Goal: Task Accomplishment & Management: Use online tool/utility

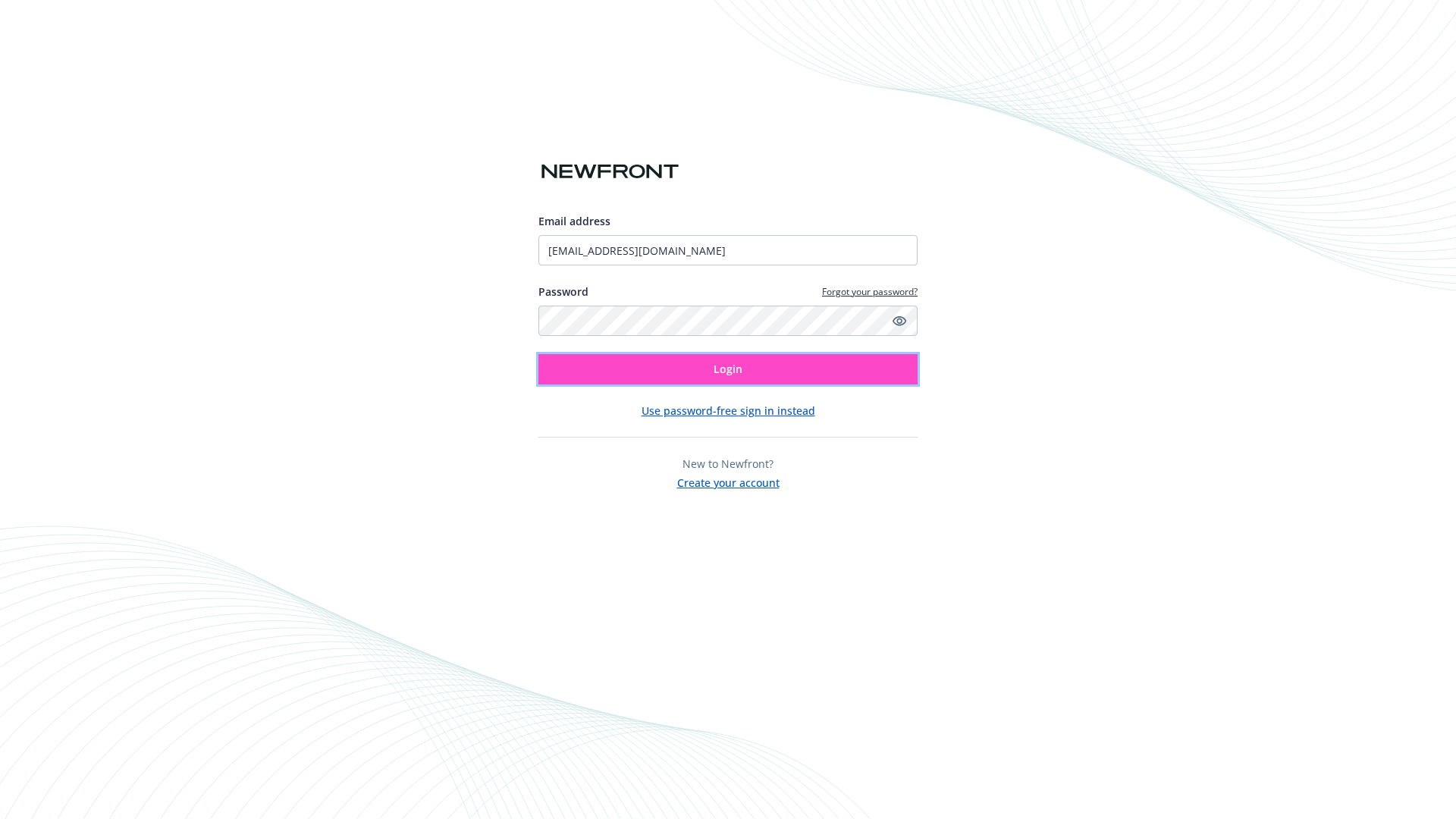
click at [728, 370] on span "Login" at bounding box center [728, 369] width 28 height 15
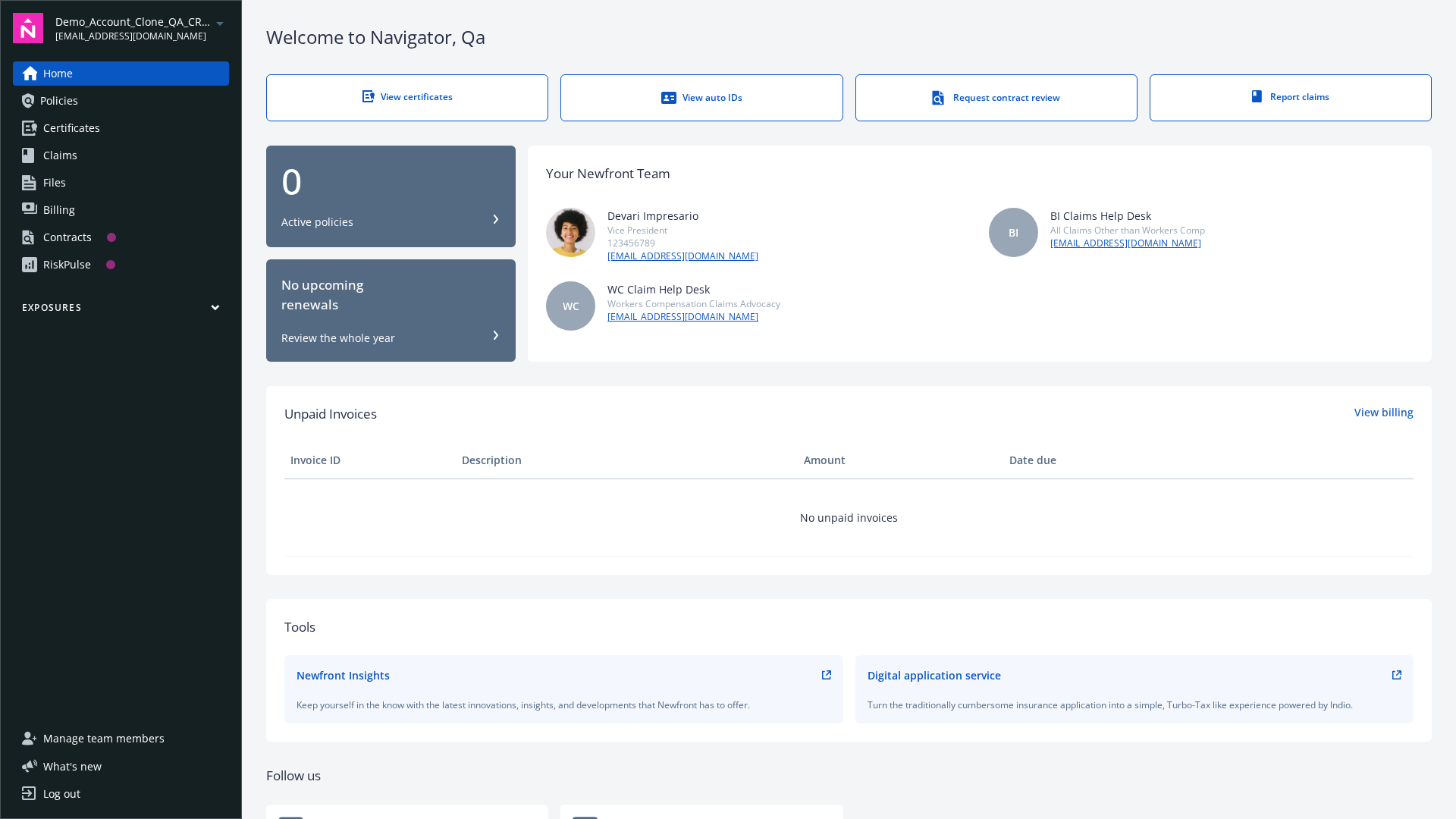
click at [142, 28] on span "Demo_Account_Clone_QA_CR_Tests_Prospect" at bounding box center [133, 22] width 155 height 16
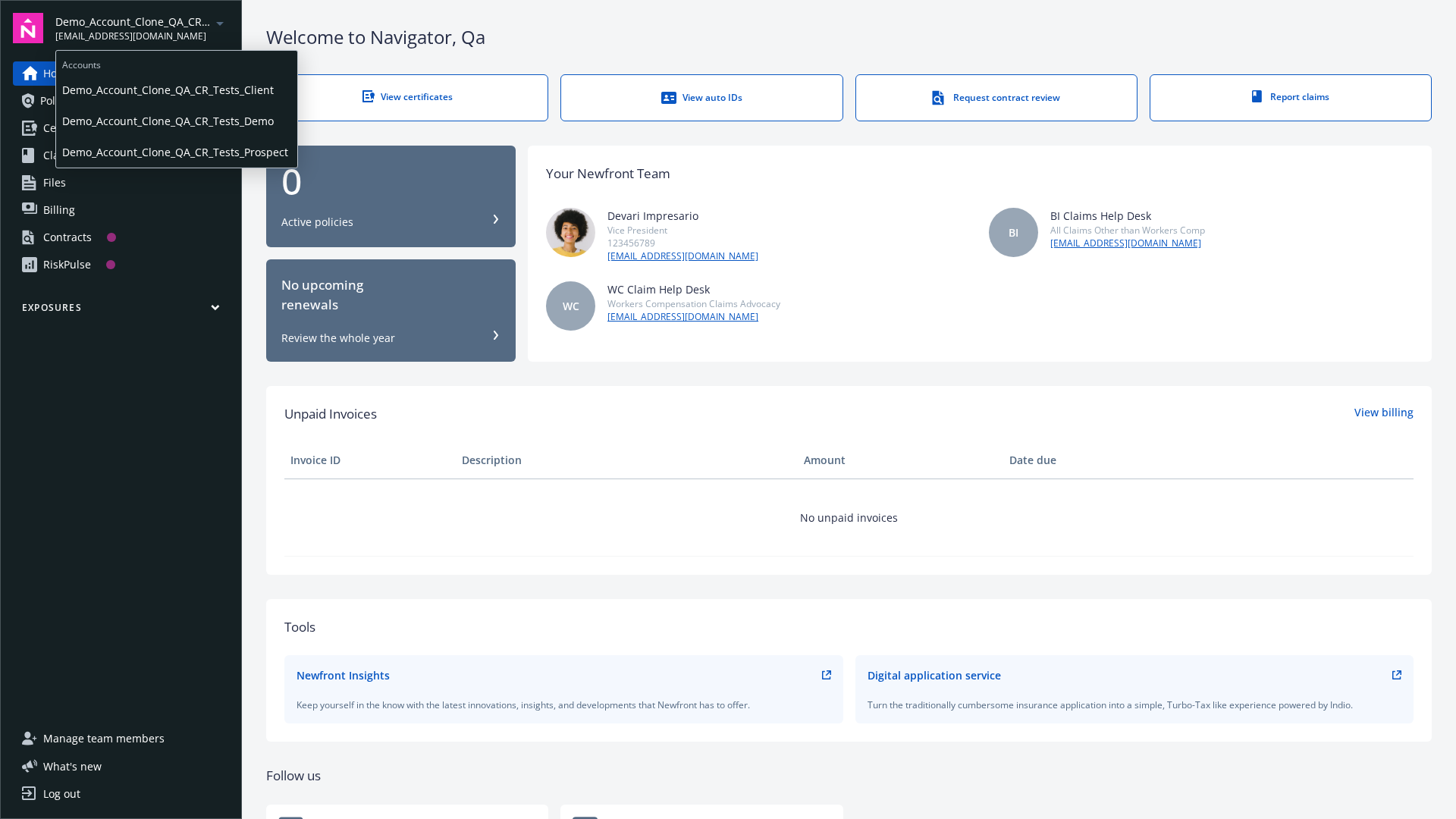
click at [175, 90] on span "Demo_Account_Clone_QA_CR_Tests_Client" at bounding box center [177, 90] width 229 height 31
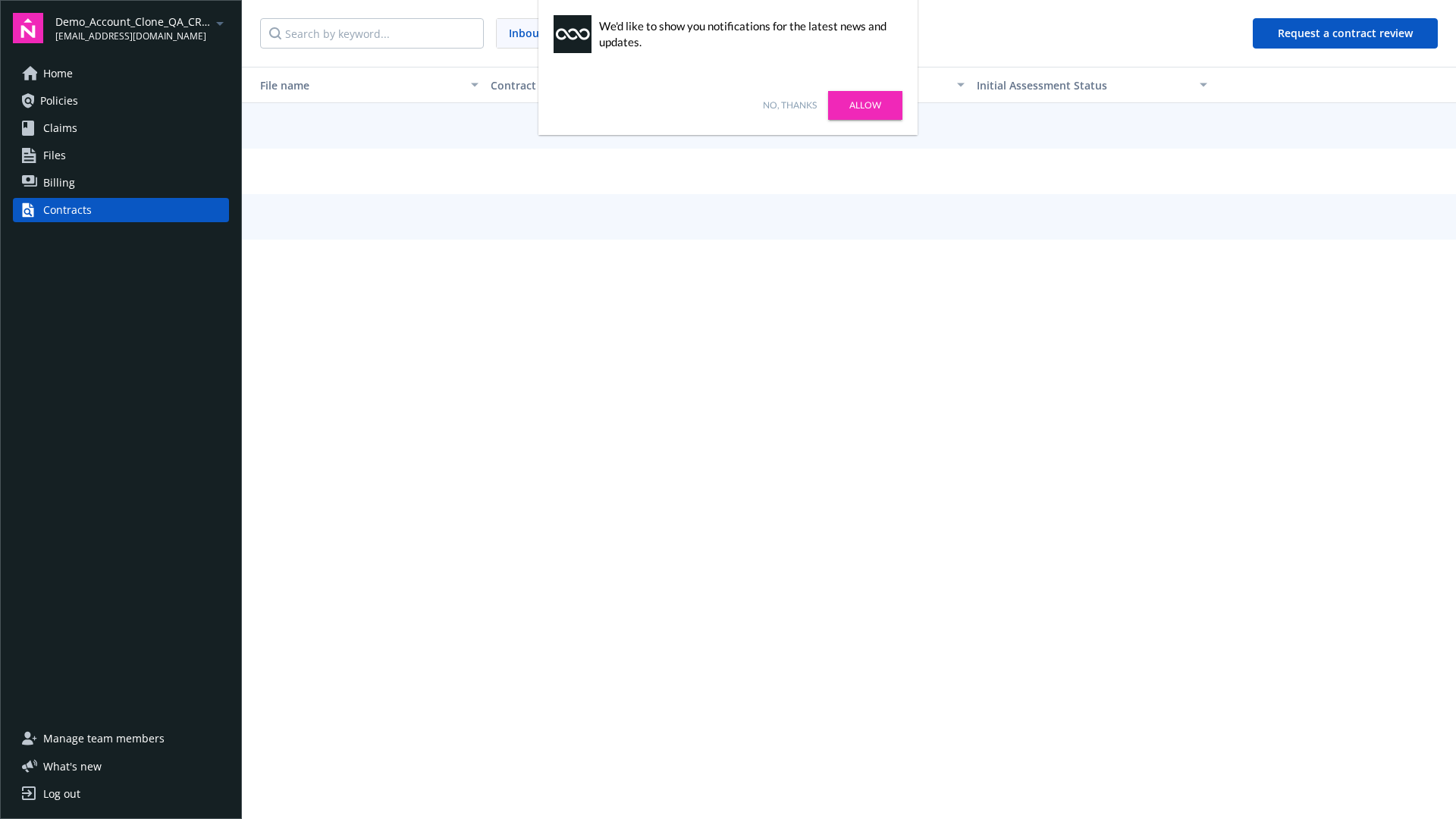
click at [789, 105] on link "No, thanks" at bounding box center [790, 105] width 54 height 14
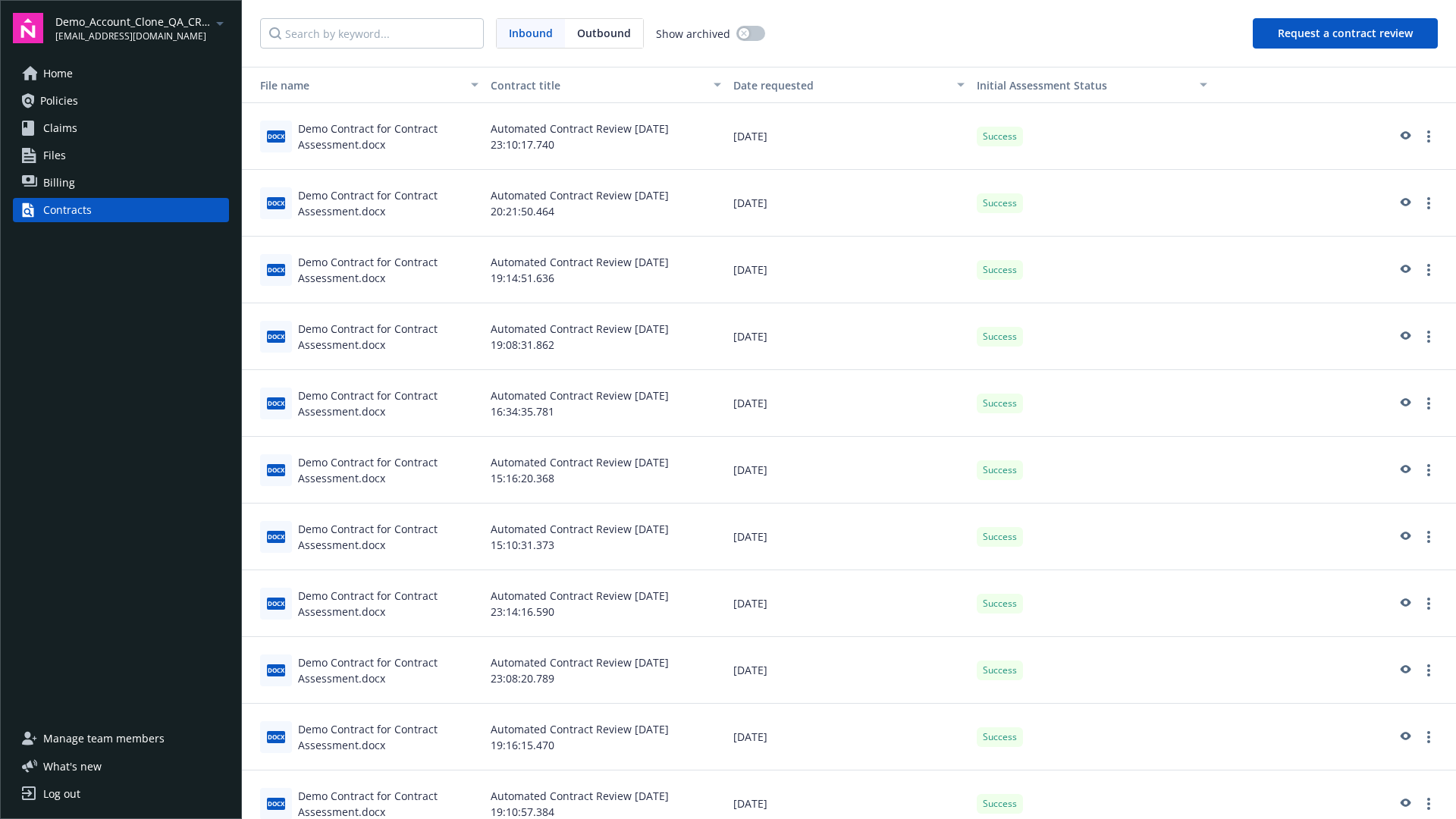
click at [1346, 33] on button "Request a contract review" at bounding box center [1345, 33] width 185 height 30
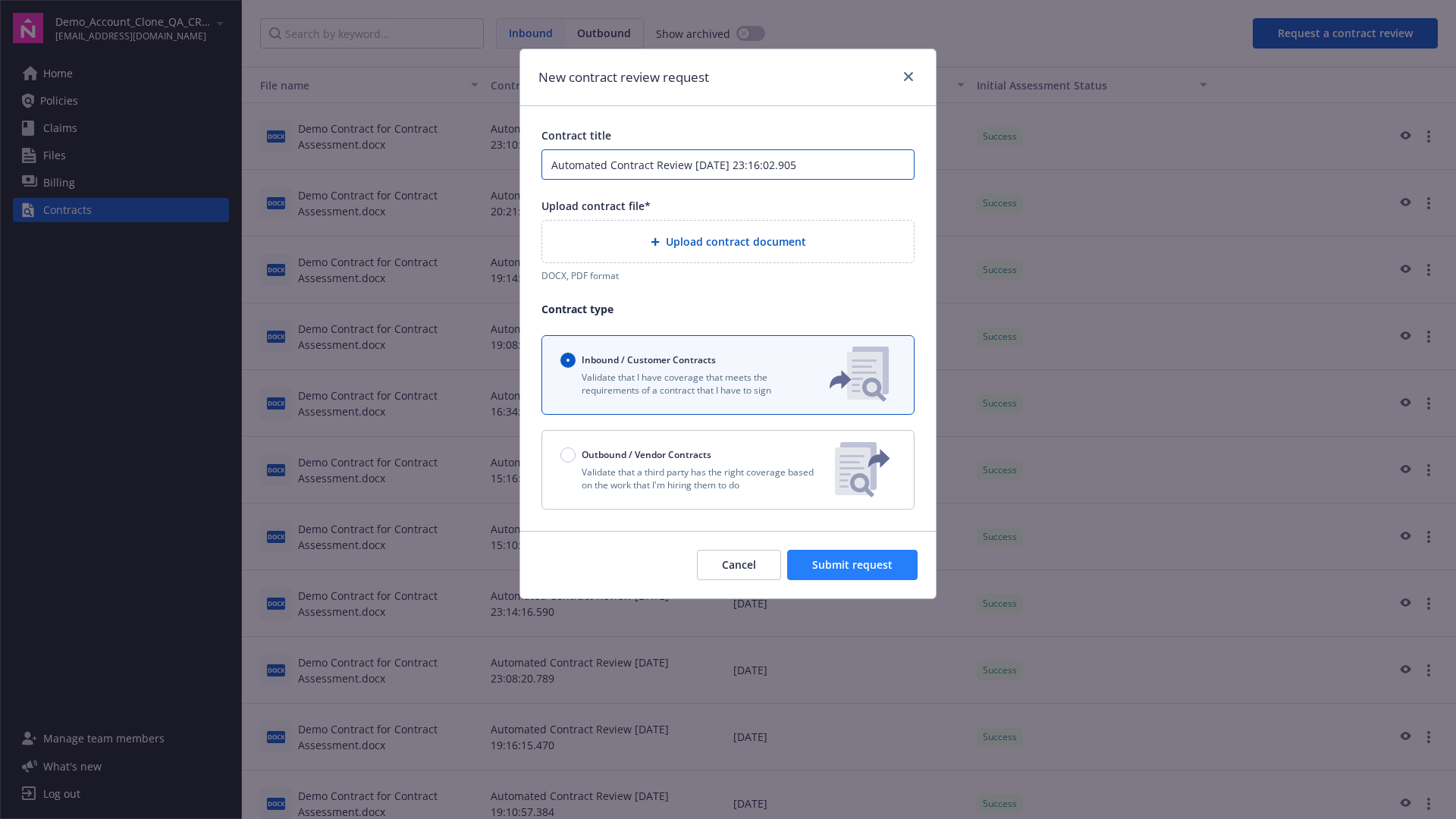
type input "Automated Contract Review [DATE] 23:16:02.905"
click at [728, 469] on p "Validate that a third party has the right coverage based on the work that I'm h…" at bounding box center [691, 479] width 262 height 26
radio input "false"
radio input "true"
click at [853, 572] on span "Submit request" at bounding box center [852, 564] width 81 height 15
